Goal: Transaction & Acquisition: Obtain resource

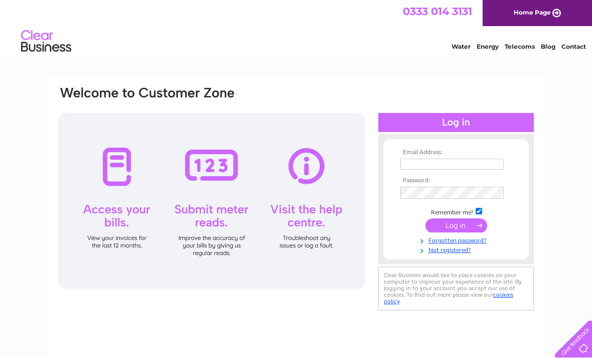
click at [462, 161] on input "text" at bounding box center [452, 164] width 103 height 11
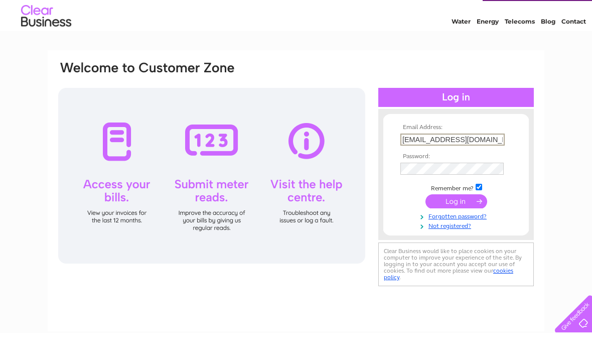
type input "Francesrichardson50@icloud.com"
click at [456, 219] on input "submit" at bounding box center [457, 226] width 62 height 14
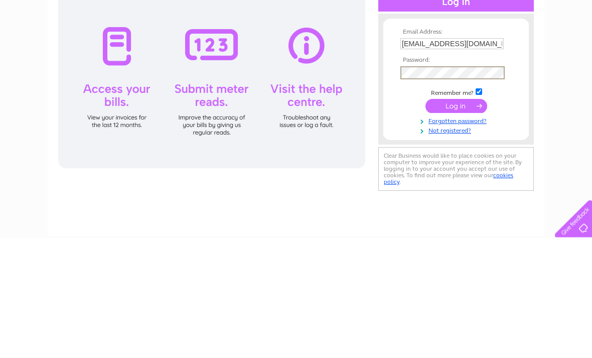
click at [464, 219] on input "submit" at bounding box center [457, 226] width 62 height 14
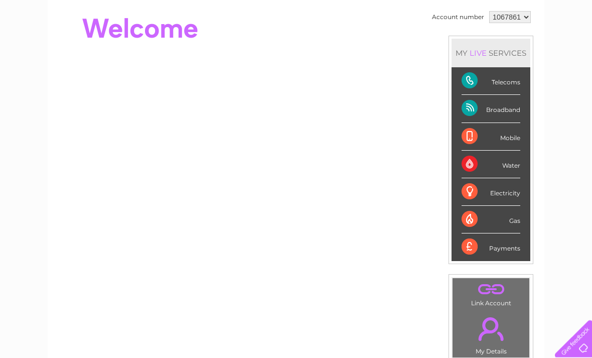
scroll to position [99, 0]
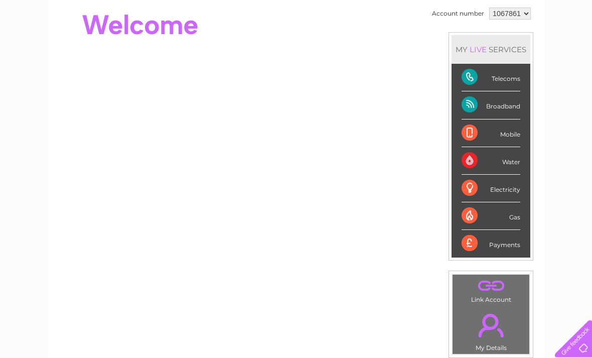
click at [513, 79] on div "Telecoms" at bounding box center [491, 78] width 59 height 28
click at [508, 77] on div "Telecoms" at bounding box center [491, 78] width 59 height 28
click at [499, 82] on div "Telecoms" at bounding box center [491, 78] width 59 height 28
click at [515, 83] on div "Telecoms" at bounding box center [491, 78] width 59 height 28
click at [518, 81] on div "Telecoms" at bounding box center [491, 78] width 59 height 28
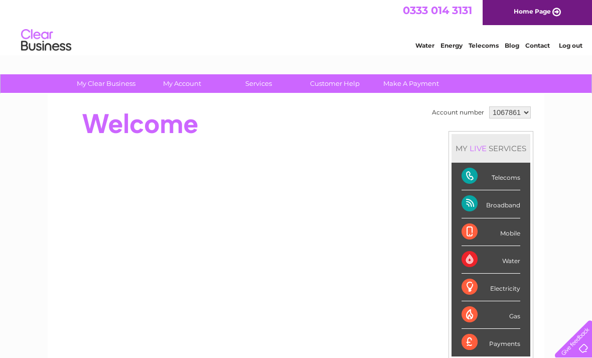
scroll to position [0, 0]
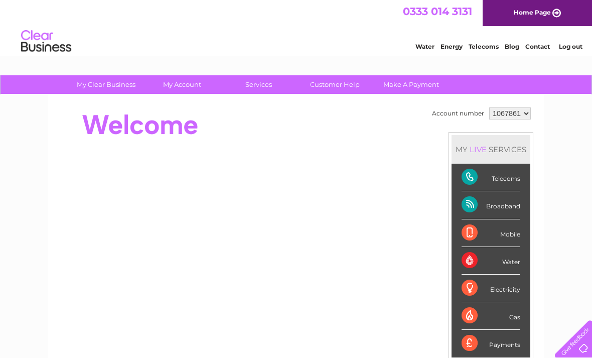
click at [486, 184] on div "Telecoms" at bounding box center [491, 178] width 59 height 28
click at [480, 176] on div "Telecoms" at bounding box center [491, 178] width 59 height 28
click at [478, 179] on div "Telecoms" at bounding box center [491, 178] width 59 height 28
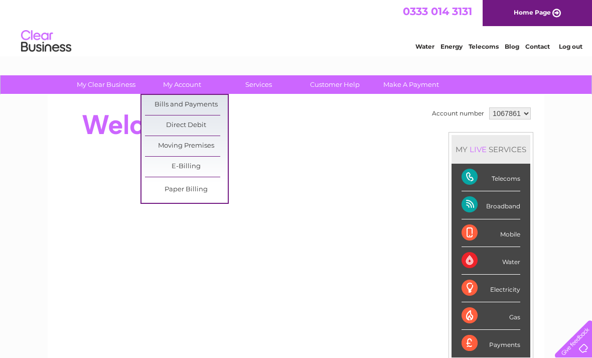
click at [214, 105] on link "Bills and Payments" at bounding box center [186, 105] width 83 height 20
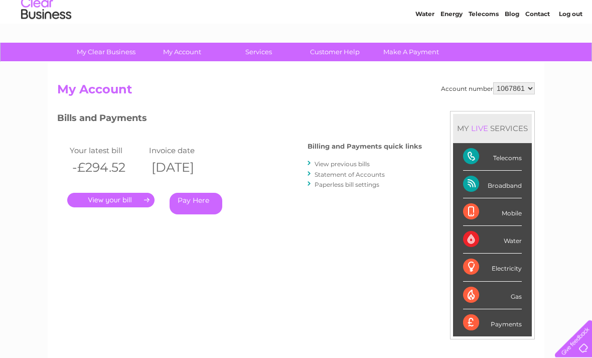
scroll to position [33, 0]
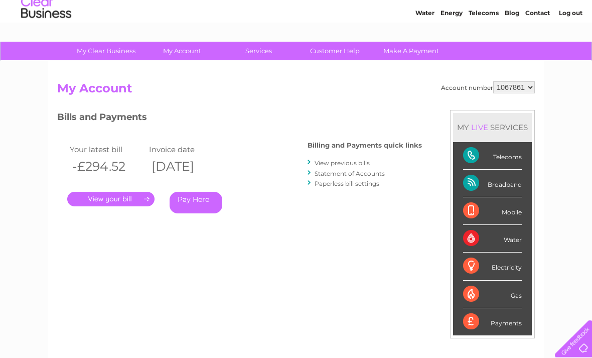
click at [127, 194] on link "." at bounding box center [110, 199] width 87 height 15
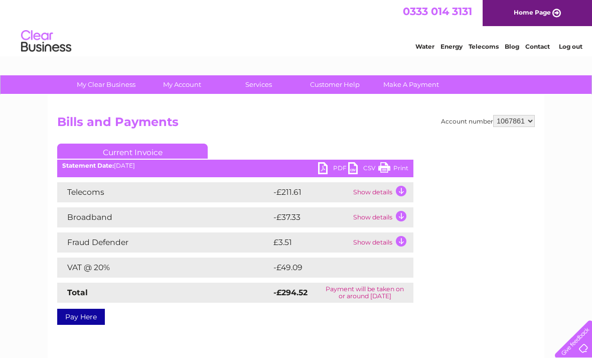
click at [323, 170] on link "PDF" at bounding box center [333, 169] width 30 height 15
click at [527, 126] on select "1067861 1067862" at bounding box center [515, 121] width 42 height 12
select select "1067862"
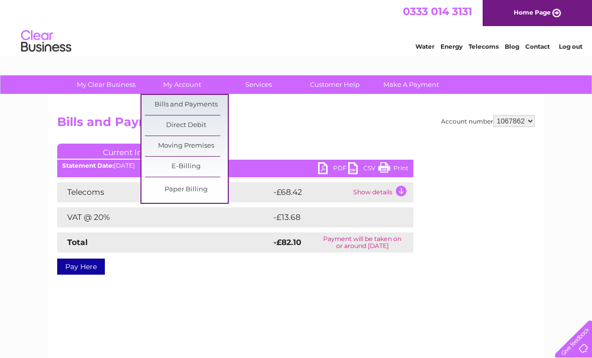
click at [214, 106] on link "Bills and Payments" at bounding box center [186, 105] width 83 height 20
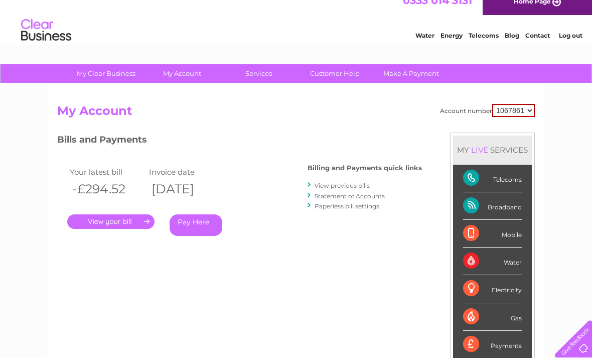
scroll to position [12, 0]
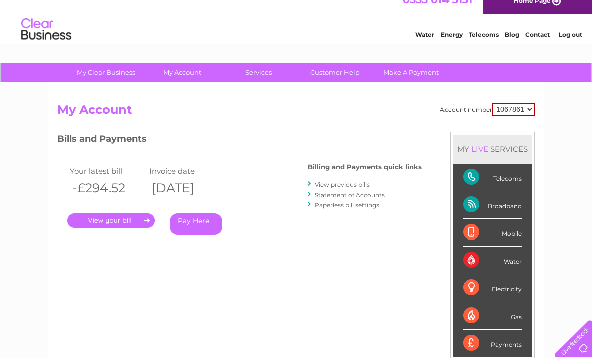
click at [128, 222] on link "." at bounding box center [110, 220] width 87 height 15
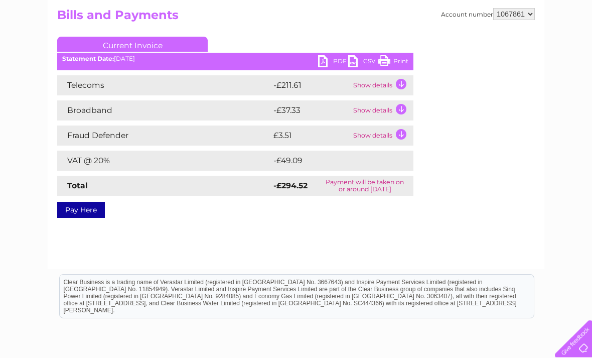
scroll to position [107, 0]
click at [320, 62] on link "PDF" at bounding box center [333, 62] width 30 height 15
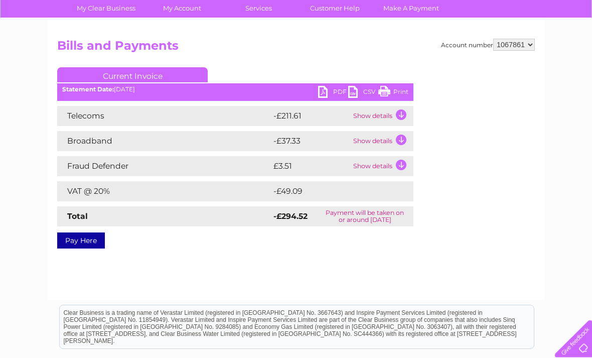
scroll to position [71, 0]
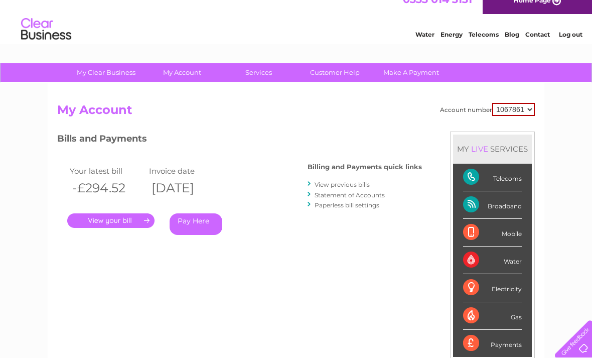
click at [529, 111] on select "1067861 1067862" at bounding box center [514, 109] width 43 height 13
select select "1067862"
click at [558, 165] on div "My Clear Business Login Details My Details My Preferences Link Account My Accou…" at bounding box center [296, 325] width 592 height 524
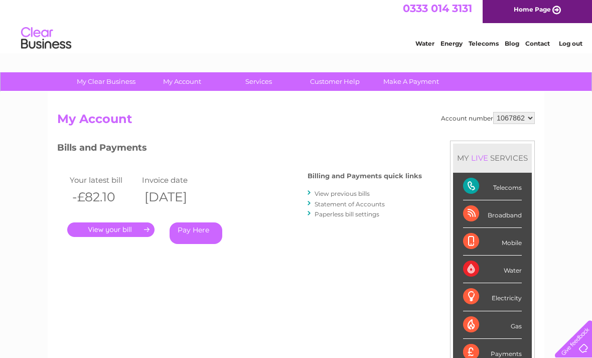
scroll to position [4, 0]
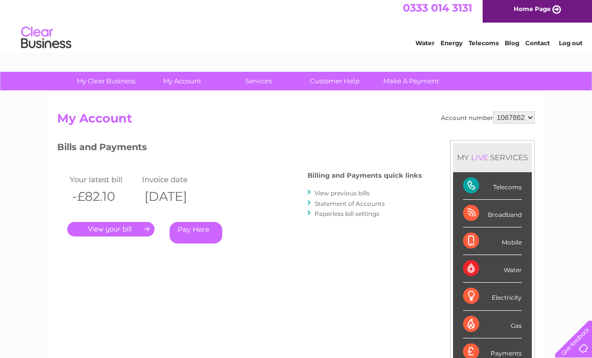
click at [129, 229] on link "." at bounding box center [110, 229] width 87 height 15
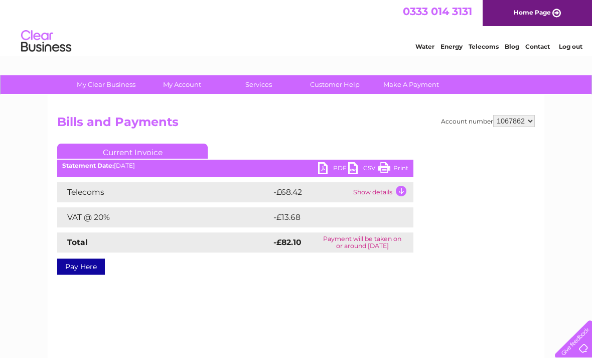
click at [325, 173] on link "PDF" at bounding box center [333, 169] width 30 height 15
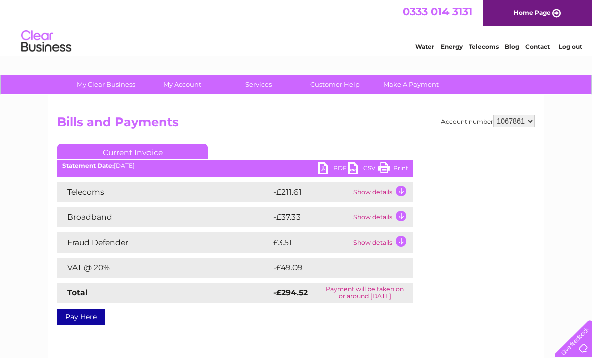
click at [122, 148] on link "Current Invoice" at bounding box center [132, 151] width 151 height 15
